Goal: Ask a question: Seek information or help from site administrators or community

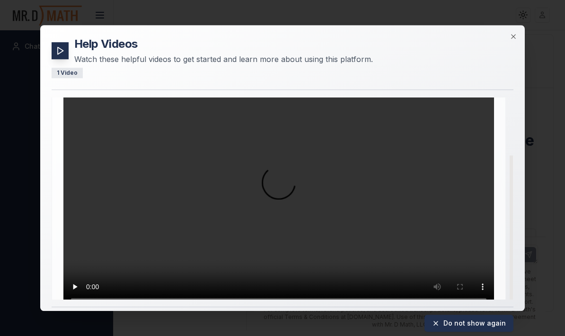
scroll to position [78, 0]
click at [466, 235] on video "Your browser does not support the video tag." at bounding box center [278, 189] width 431 height 242
click at [462, 200] on video "Your browser does not support the video tag." at bounding box center [278, 189] width 431 height 242
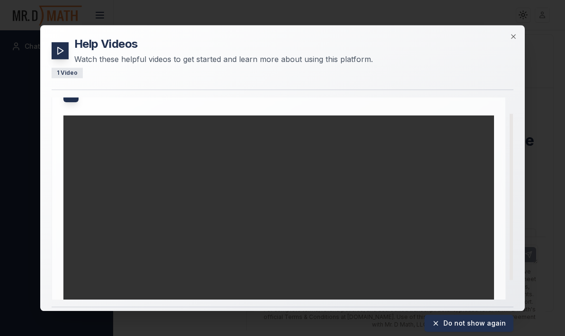
scroll to position [20, 0]
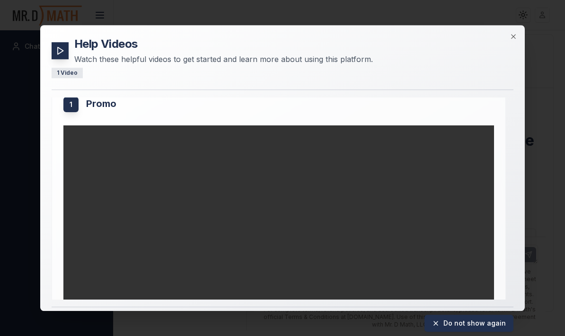
click at [445, 222] on video "Your browser does not support the video tag." at bounding box center [278, 246] width 431 height 242
click at [70, 125] on video "Your browser does not support the video tag." at bounding box center [278, 246] width 431 height 242
click at [417, 182] on video "Your browser does not support the video tag." at bounding box center [278, 246] width 431 height 242
click at [70, 125] on video "Your browser does not support the video tag." at bounding box center [278, 246] width 431 height 242
click at [66, 125] on video "Your browser does not support the video tag." at bounding box center [278, 246] width 431 height 242
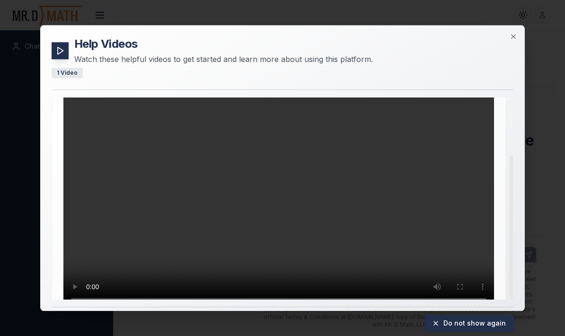
scroll to position [78, 0]
click at [512, 35] on icon "button" at bounding box center [513, 37] width 4 height 4
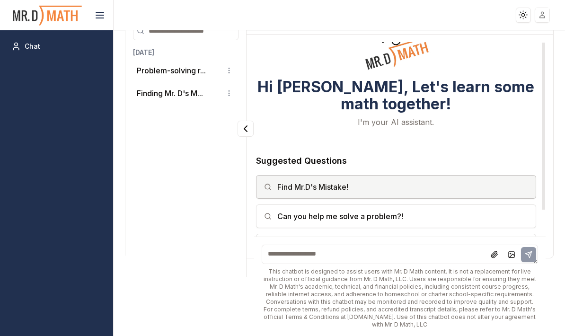
scroll to position [53, 0]
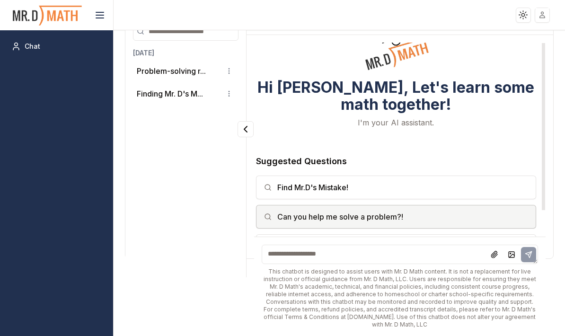
click at [359, 229] on button "Can you help me solve a problem?!" at bounding box center [396, 217] width 280 height 24
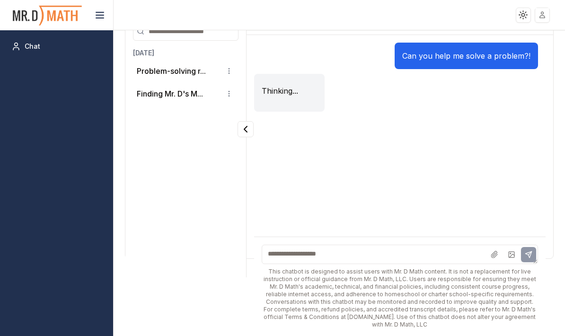
click at [327, 261] on textarea at bounding box center [400, 254] width 276 height 19
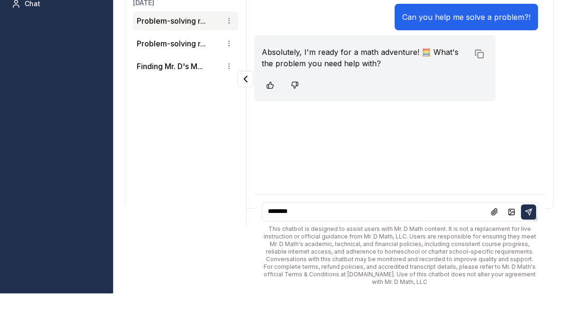
scroll to position [64, 0]
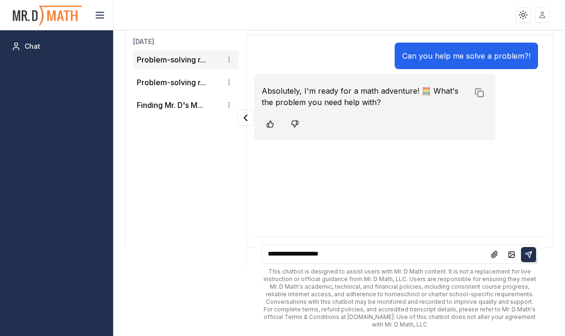
type textarea "**********"
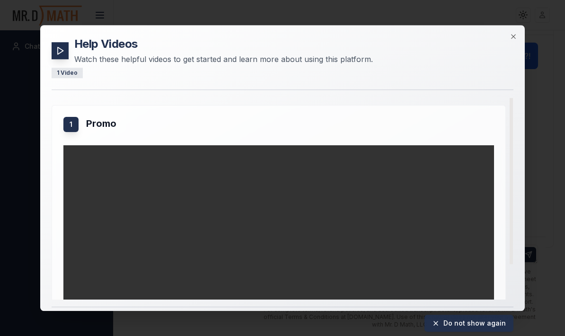
click at [475, 324] on button "Do not show again" at bounding box center [468, 323] width 89 height 17
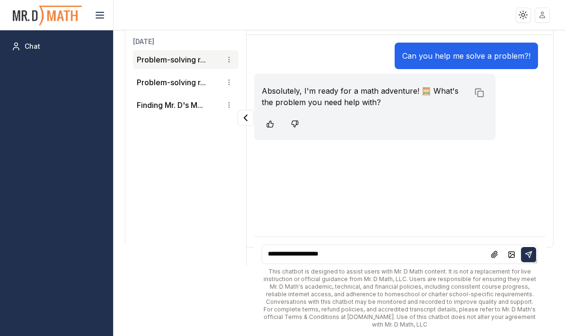
scroll to position [0, 0]
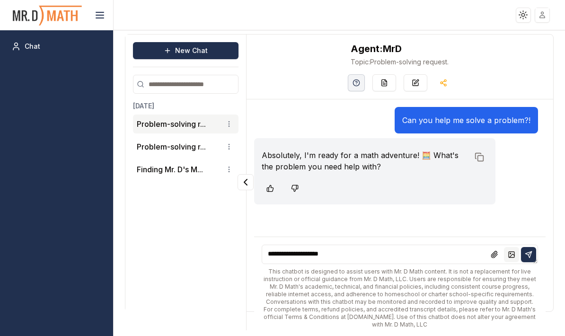
click at [511, 258] on icon at bounding box center [512, 255] width 8 height 8
click at [508, 262] on button at bounding box center [511, 254] width 15 height 15
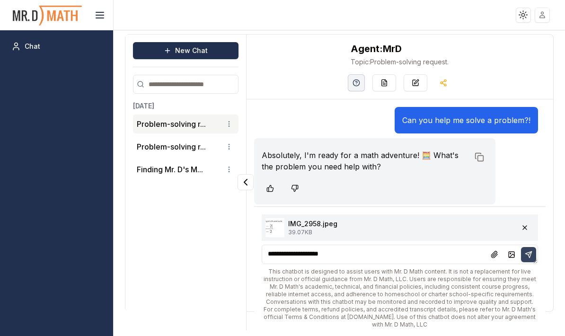
click at [529, 255] on icon at bounding box center [529, 252] width 3 height 3
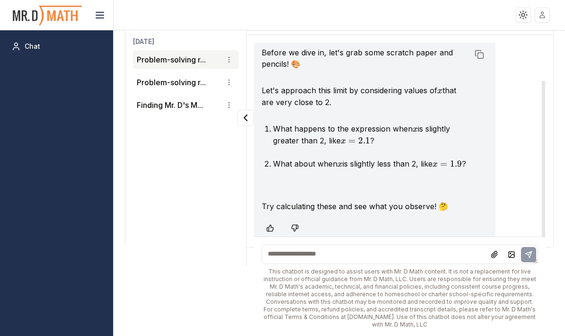
scroll to position [229, 0]
click at [328, 262] on textarea at bounding box center [400, 254] width 276 height 19
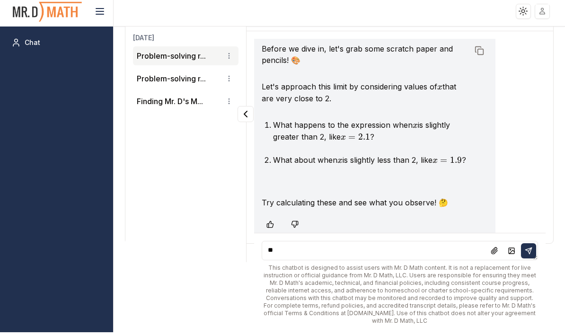
type textarea "*"
type textarea "**********"
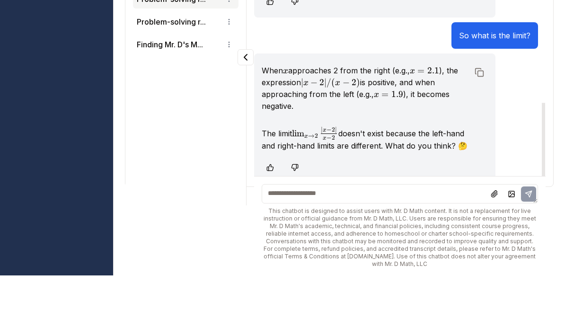
scroll to position [394, 0]
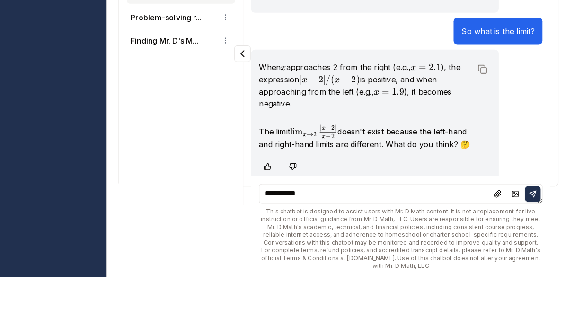
type textarea "**********"
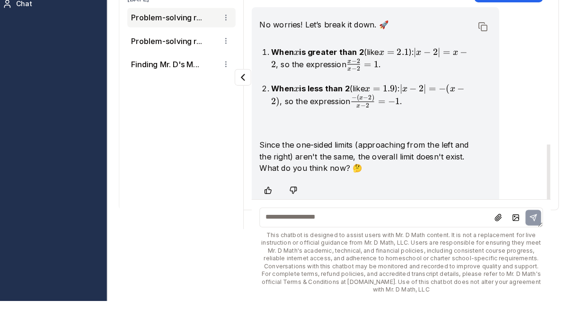
scroll to position [624, 0]
type textarea "**********"
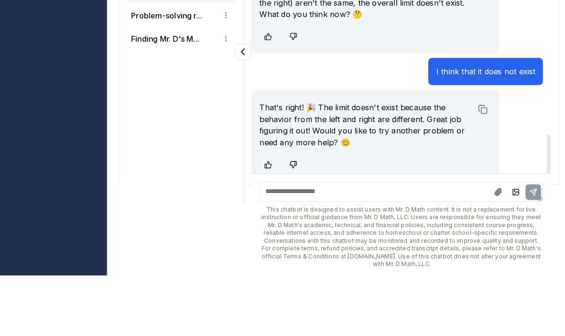
scroll to position [749, 0]
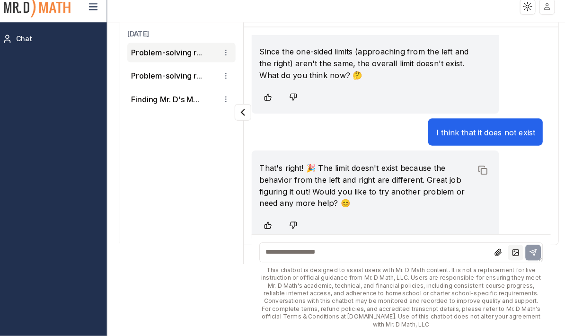
click at [504, 257] on button at bounding box center [511, 254] width 15 height 15
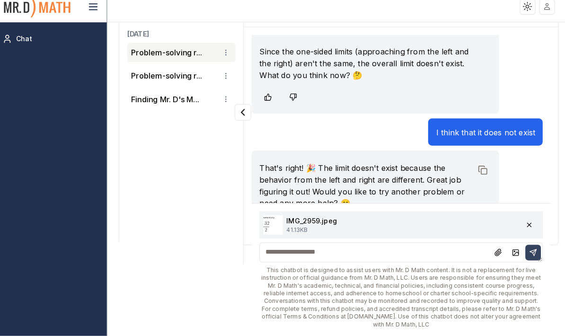
click at [525, 252] on icon at bounding box center [529, 255] width 8 height 8
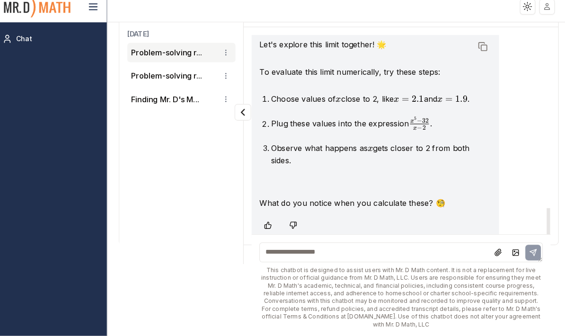
scroll to position [1045, 0]
click at [369, 252] on textarea at bounding box center [400, 254] width 276 height 19
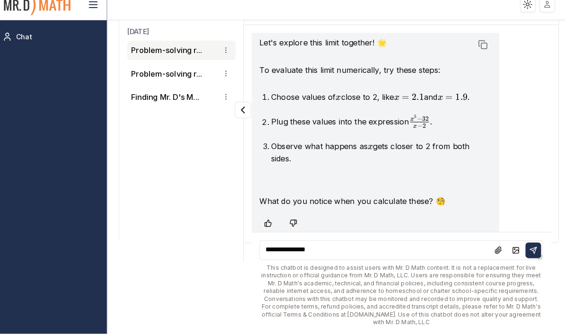
type textarea "**********"
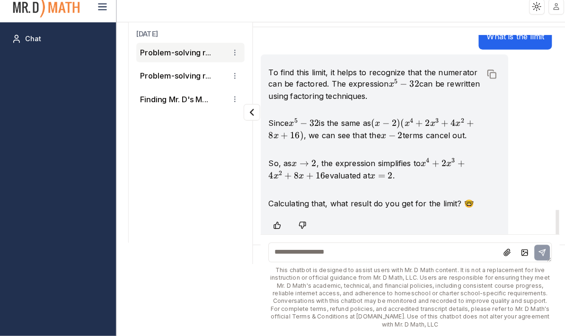
scroll to position [1274, 0]
click at [402, 254] on textarea at bounding box center [400, 254] width 276 height 19
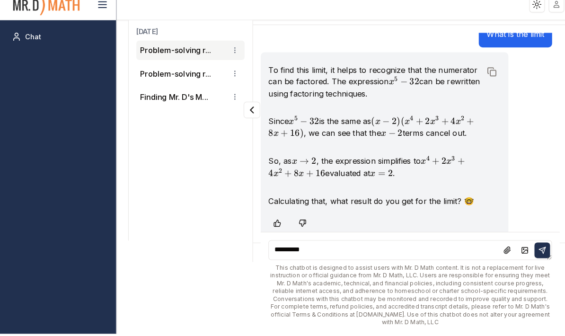
type textarea "**********"
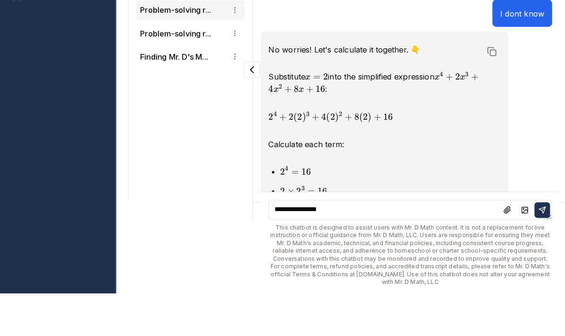
scroll to position [1480, 0]
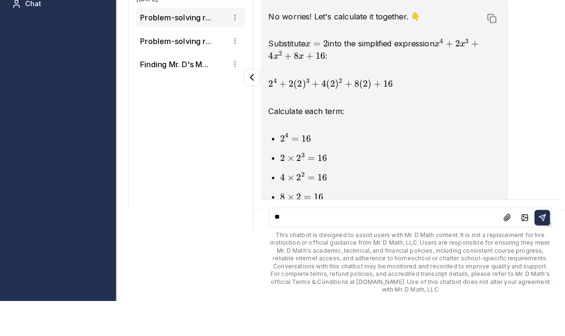
type textarea "*"
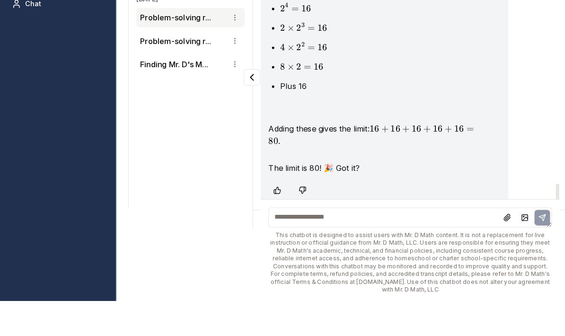
scroll to position [1638, 0]
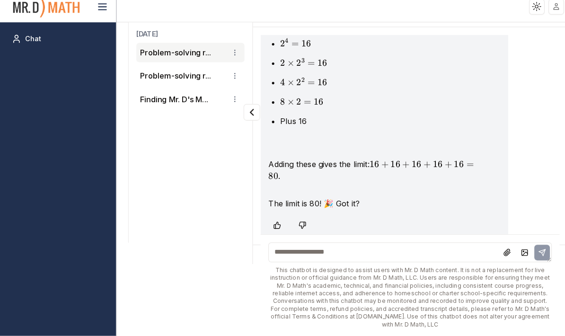
click at [388, 256] on textarea at bounding box center [400, 254] width 276 height 19
click at [508, 254] on icon at bounding box center [512, 255] width 8 height 8
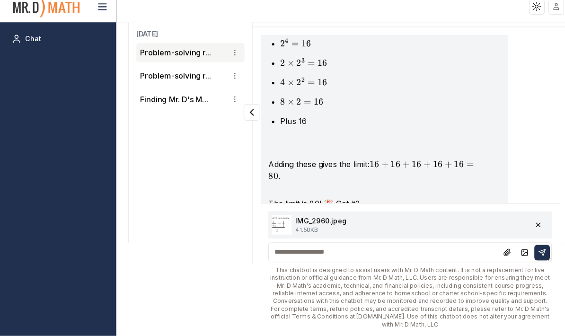
click at [331, 255] on textarea at bounding box center [400, 254] width 276 height 19
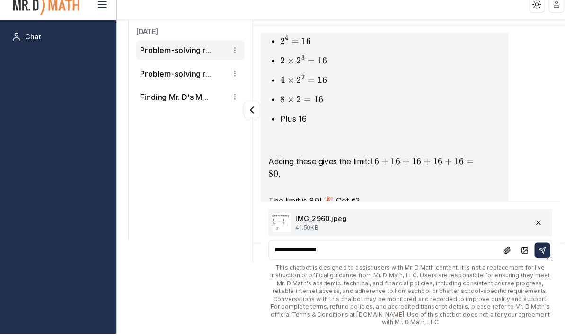
type textarea "**********"
click at [541, 258] on div "**********" at bounding box center [399, 271] width 291 height 130
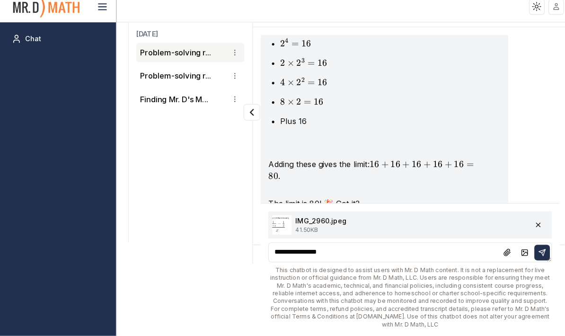
click at [527, 262] on textarea "**********" at bounding box center [400, 254] width 276 height 19
click at [528, 254] on icon at bounding box center [528, 254] width 6 height 6
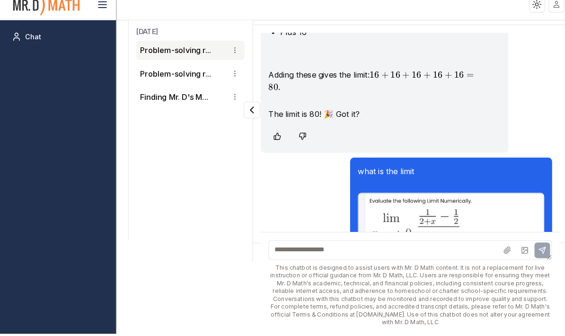
scroll to position [1780, 0]
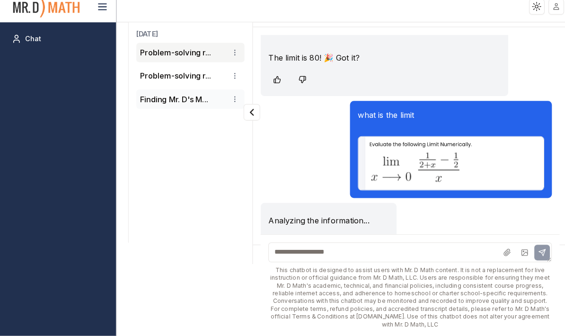
click at [215, 99] on div "Finding Mr. D's M..." at bounding box center [186, 104] width 98 height 11
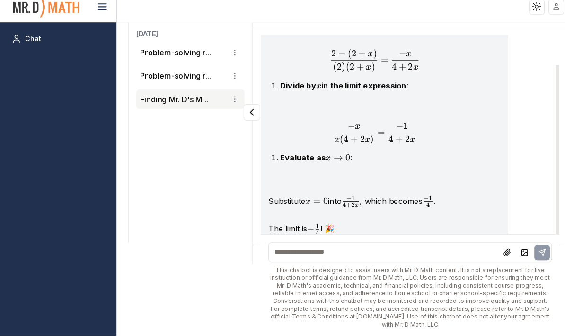
scroll to position [365, 0]
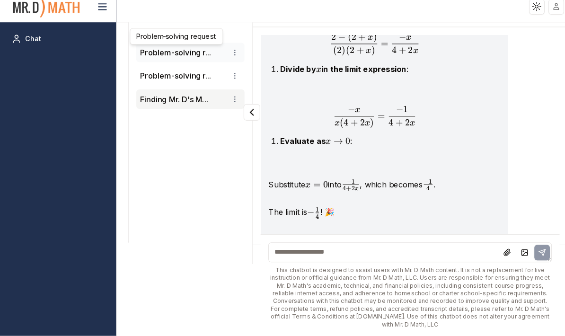
click at [189, 54] on button "Problem-solving r..." at bounding box center [171, 59] width 69 height 11
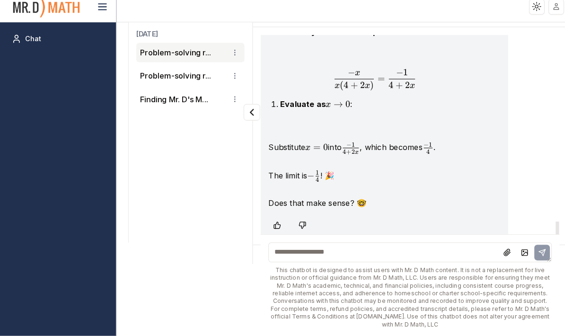
scroll to position [1890, 0]
click at [510, 251] on icon at bounding box center [512, 255] width 8 height 8
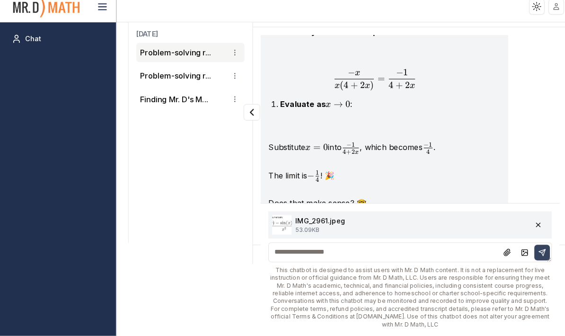
click at [525, 252] on icon at bounding box center [529, 255] width 8 height 8
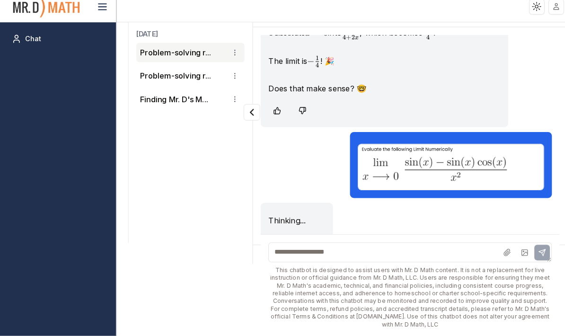
scroll to position [2001, 0]
click at [394, 255] on textarea at bounding box center [400, 254] width 276 height 19
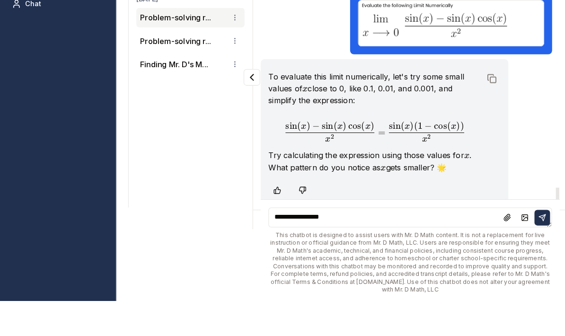
scroll to position [2096, 0]
type textarea "**********"
click at [526, 247] on button at bounding box center [528, 254] width 15 height 15
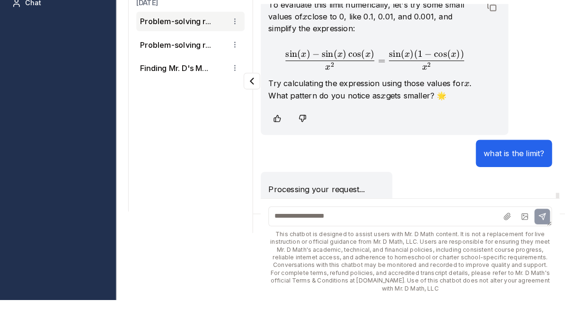
scroll to position [64, 0]
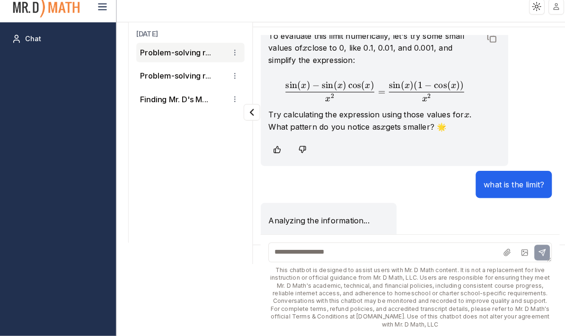
click at [227, 53] on html "Toggle theme Toggle user menu Chat New Chat [DATE] Problem-solving r... Problem…" at bounding box center [282, 168] width 565 height 336
click at [213, 72] on div "Rename" at bounding box center [204, 77] width 56 height 15
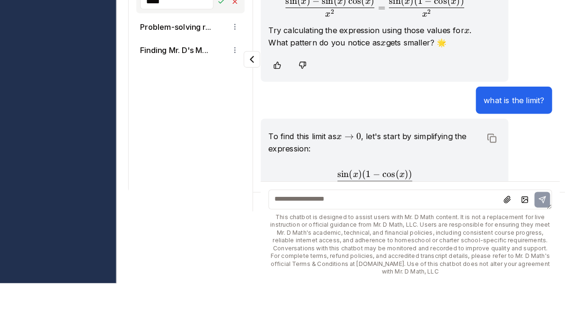
scroll to position [2313, 0]
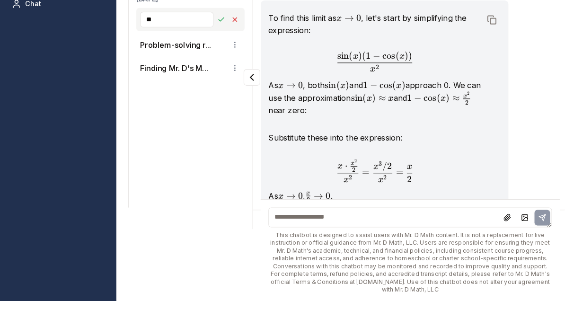
type input "*"
type input "**********"
click at [215, 58] on icon at bounding box center [216, 62] width 8 height 8
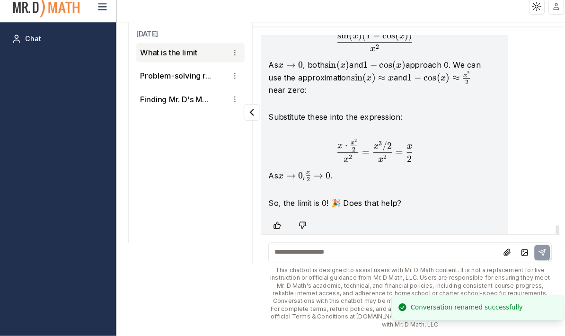
scroll to position [2398, 0]
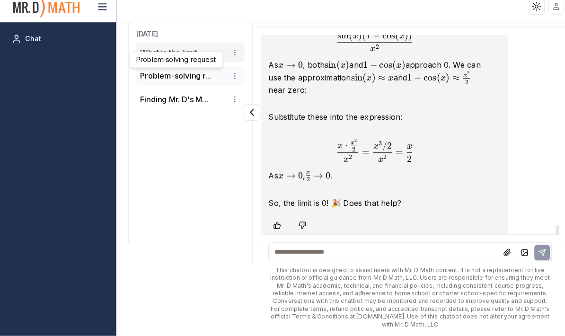
click at [175, 77] on button "Problem-solving r..." at bounding box center [171, 82] width 69 height 11
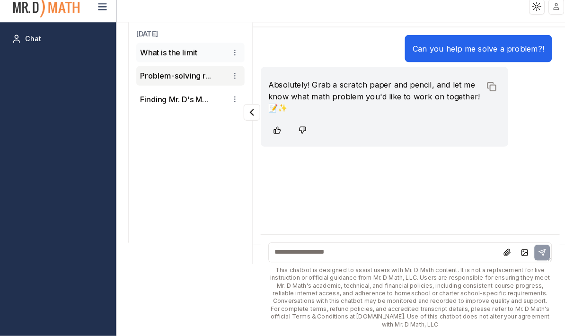
scroll to position [0, 0]
click at [195, 99] on button "Finding Mr. D's M..." at bounding box center [170, 104] width 66 height 11
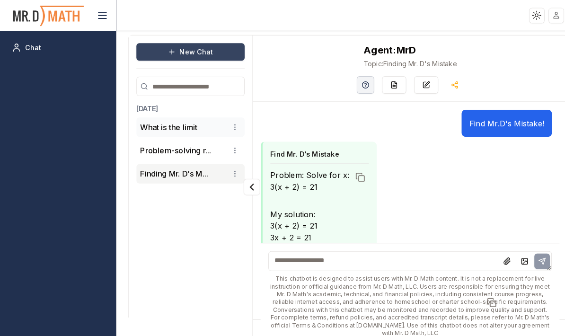
click at [191, 52] on button "New Chat" at bounding box center [186, 50] width 106 height 17
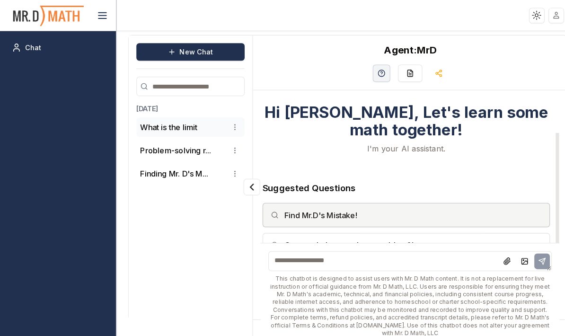
scroll to position [40, 0]
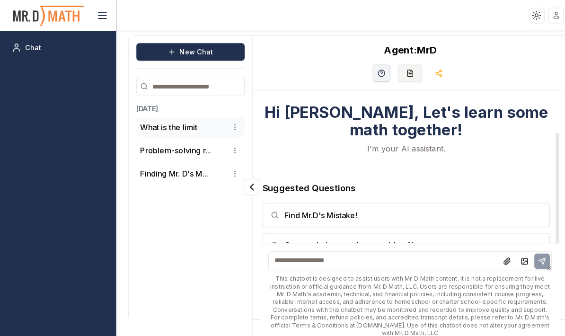
click at [399, 70] on icon "button" at bounding box center [398, 70] width 0 height 0
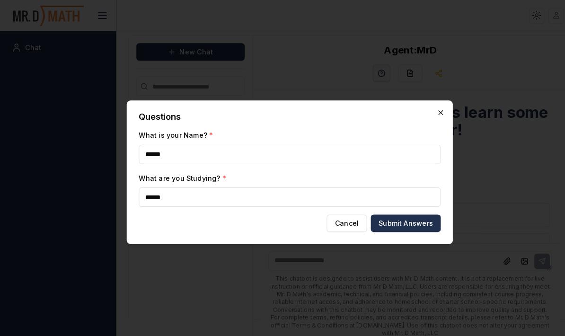
click at [432, 112] on icon "button" at bounding box center [430, 110] width 8 height 8
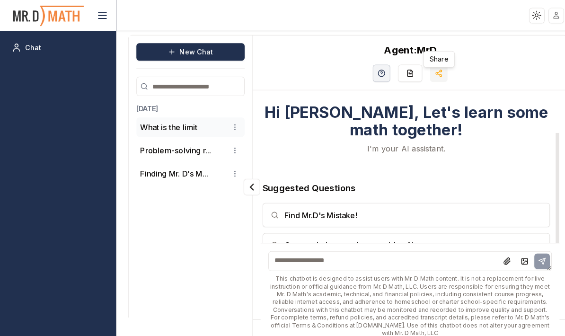
click at [432, 72] on button "button" at bounding box center [427, 71] width 17 height 17
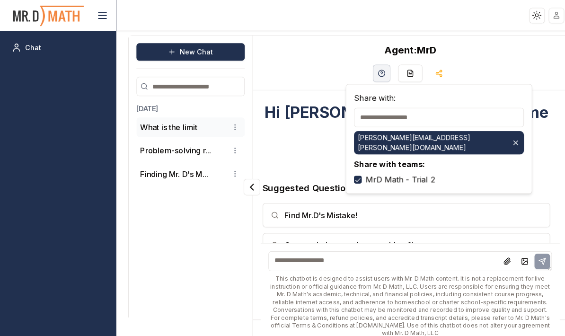
click at [449, 60] on div "Agent: MrD" at bounding box center [399, 61] width 307 height 53
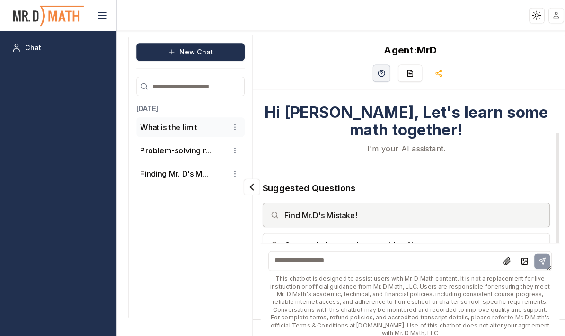
click at [353, 214] on button "Find Mr.D's Mistake!" at bounding box center [396, 210] width 280 height 24
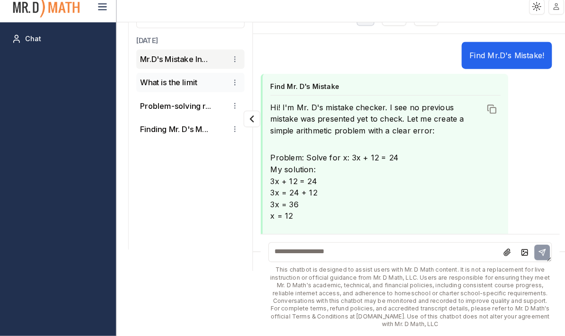
scroll to position [64, 0]
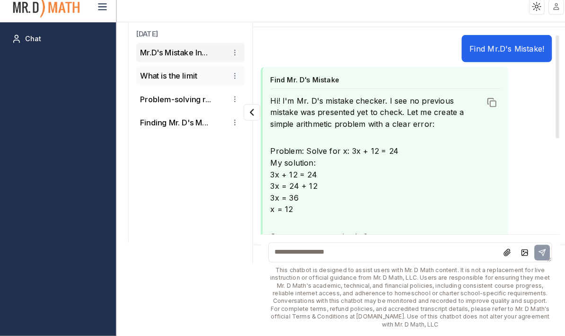
click at [307, 252] on textarea at bounding box center [400, 254] width 276 height 19
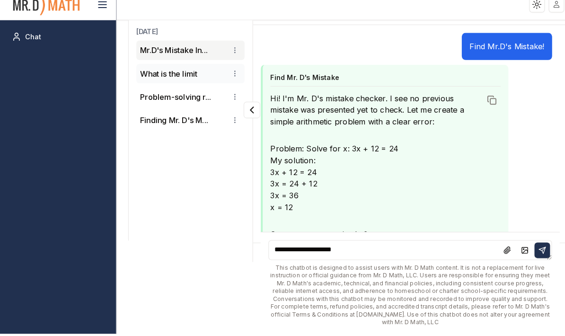
click at [537, 249] on textarea "**********" at bounding box center [400, 254] width 276 height 19
type textarea "**********"
click at [524, 254] on button at bounding box center [528, 254] width 15 height 15
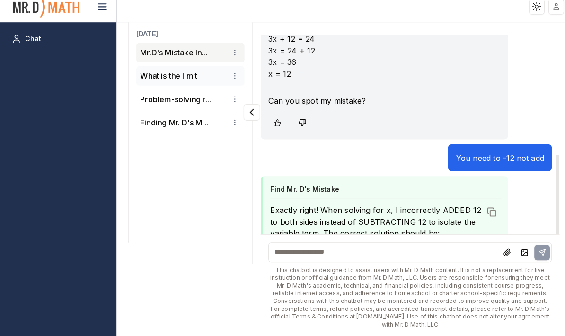
scroll to position [304, 0]
click at [191, 77] on p "What is the limit" at bounding box center [165, 82] width 56 height 11
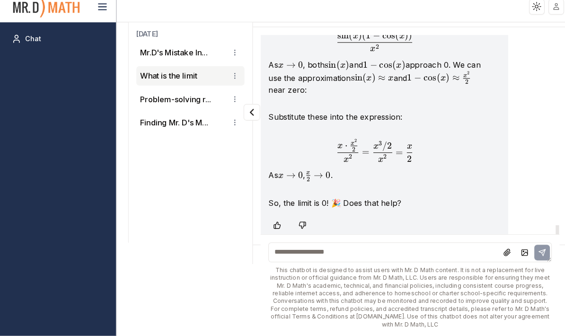
scroll to position [2360, 0]
click at [504, 251] on button at bounding box center [511, 254] width 15 height 15
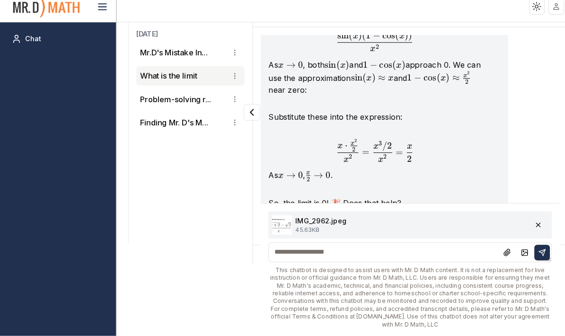
click at [412, 254] on textarea at bounding box center [400, 254] width 276 height 19
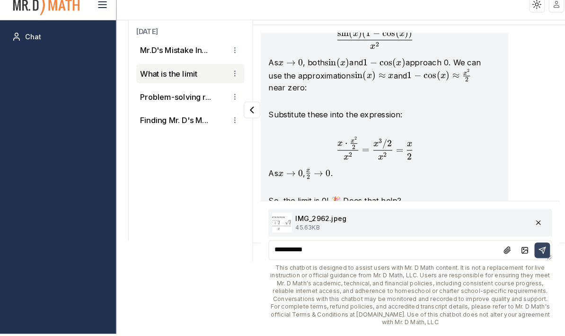
type textarea "**********"
click at [527, 247] on button at bounding box center [528, 254] width 15 height 15
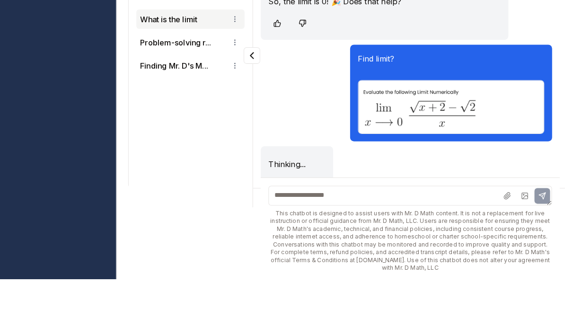
scroll to position [2501, 0]
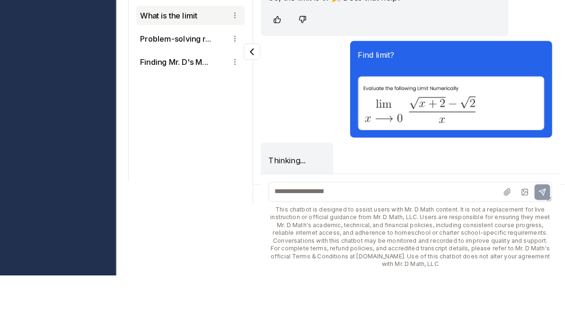
click at [528, 247] on div at bounding box center [511, 254] width 49 height 15
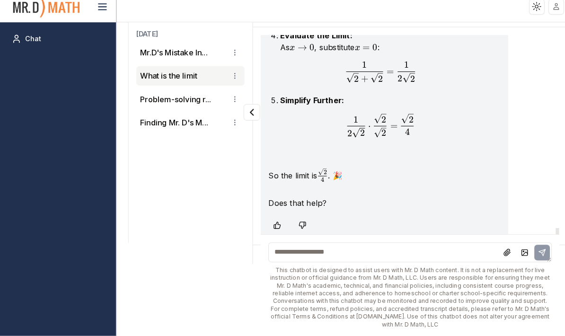
scroll to position [2914, 0]
click at [312, 253] on textarea at bounding box center [400, 254] width 276 height 19
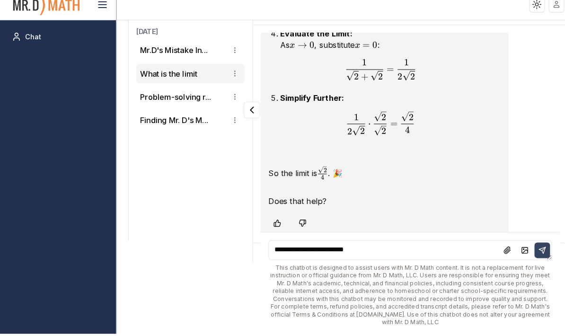
type textarea "**********"
click at [529, 254] on icon at bounding box center [528, 254] width 6 height 6
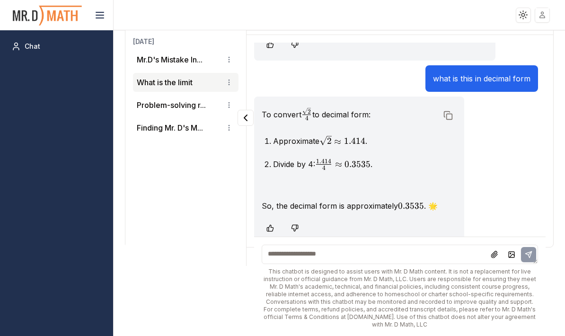
scroll to position [3097, 0]
